Goal: Task Accomplishment & Management: Use online tool/utility

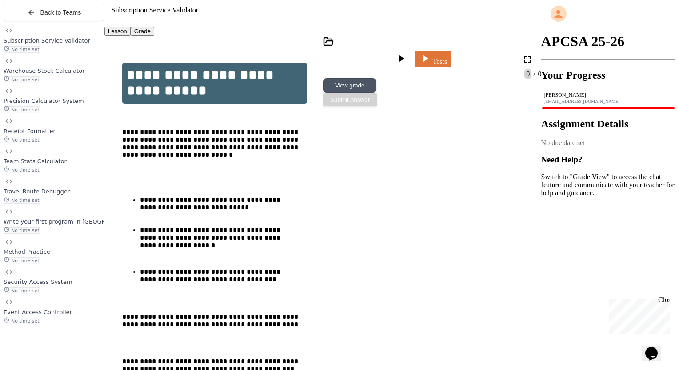
click at [59, 325] on div "No time set" at bounding box center [54, 321] width 101 height 8
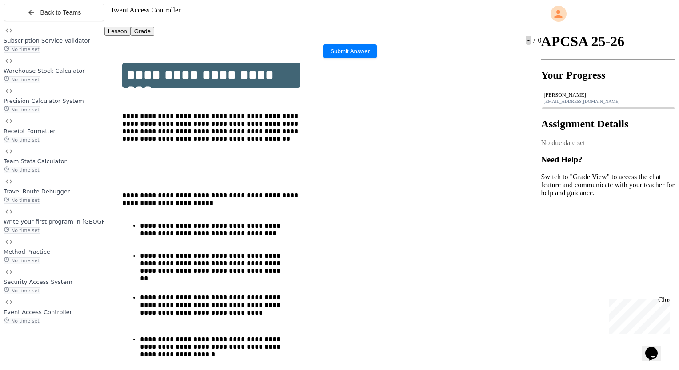
click at [77, 295] on div "No time set" at bounding box center [54, 291] width 101 height 8
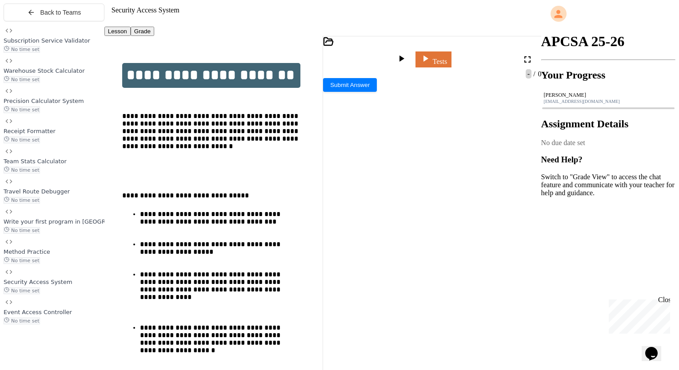
scroll to position [60, 0]
click at [468, 353] on div "**********" at bounding box center [428, 357] width 178 height 9
click at [450, 50] on link "Tests" at bounding box center [433, 58] width 33 height 17
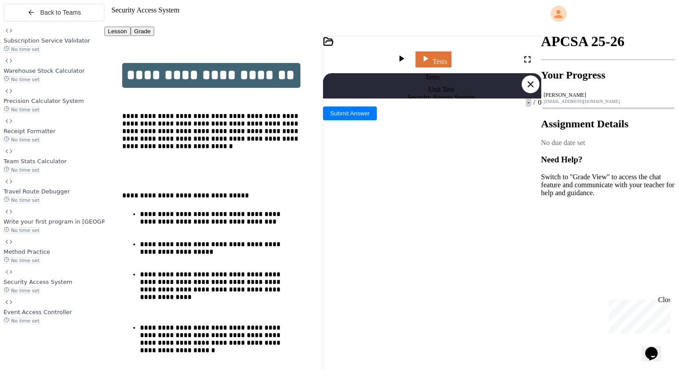
click at [530, 79] on icon at bounding box center [530, 84] width 11 height 11
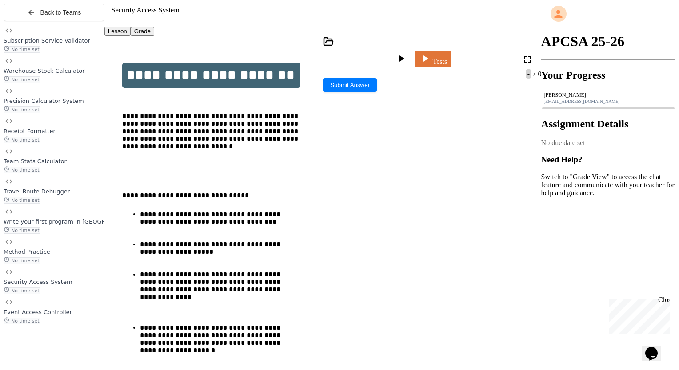
click at [406, 54] on icon at bounding box center [401, 58] width 11 height 11
